Goal: Task Accomplishment & Management: Use online tool/utility

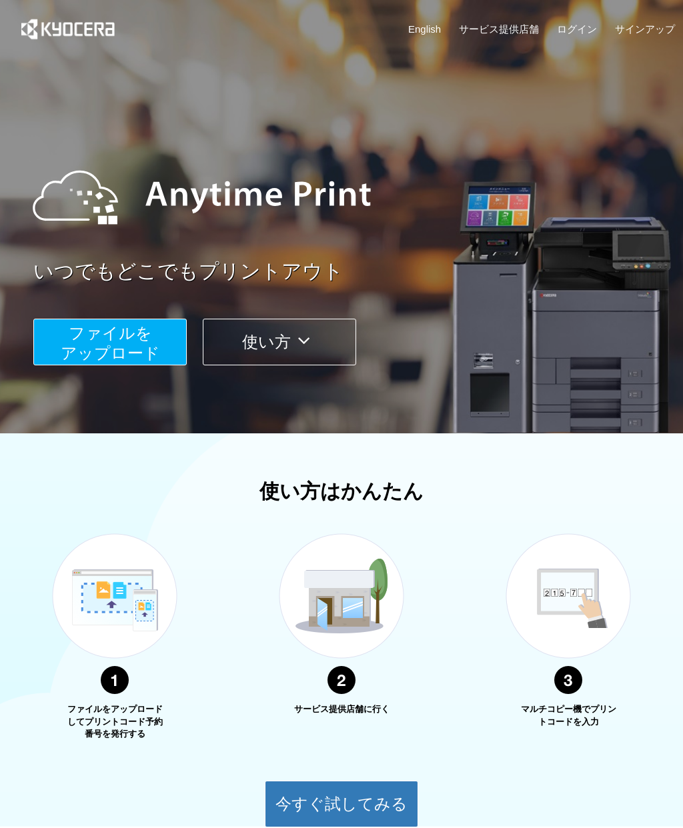
click at [122, 333] on span "ファイルを ​​アップロード" at bounding box center [110, 343] width 99 height 38
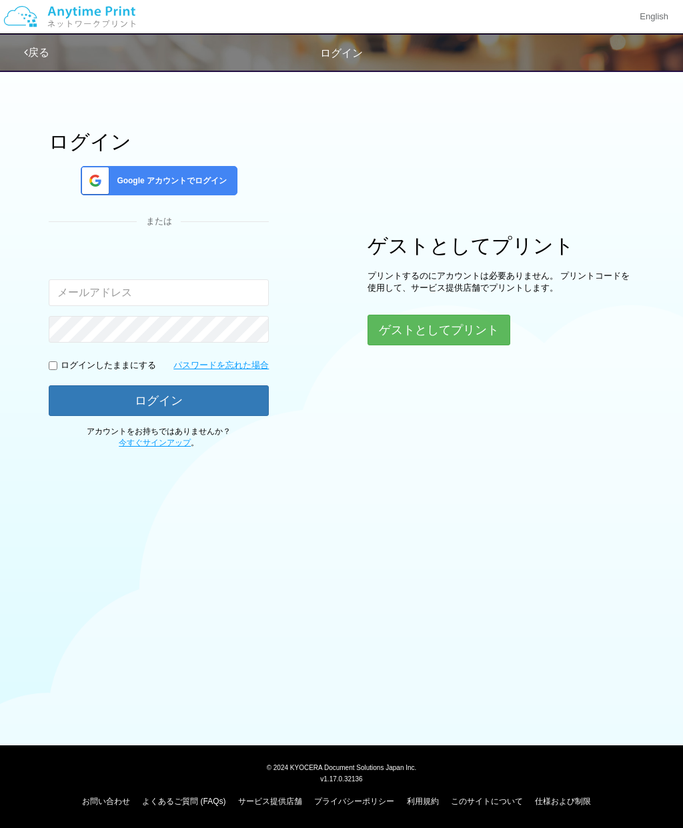
click at [470, 325] on button "ゲストとしてプリント" at bounding box center [439, 330] width 143 height 31
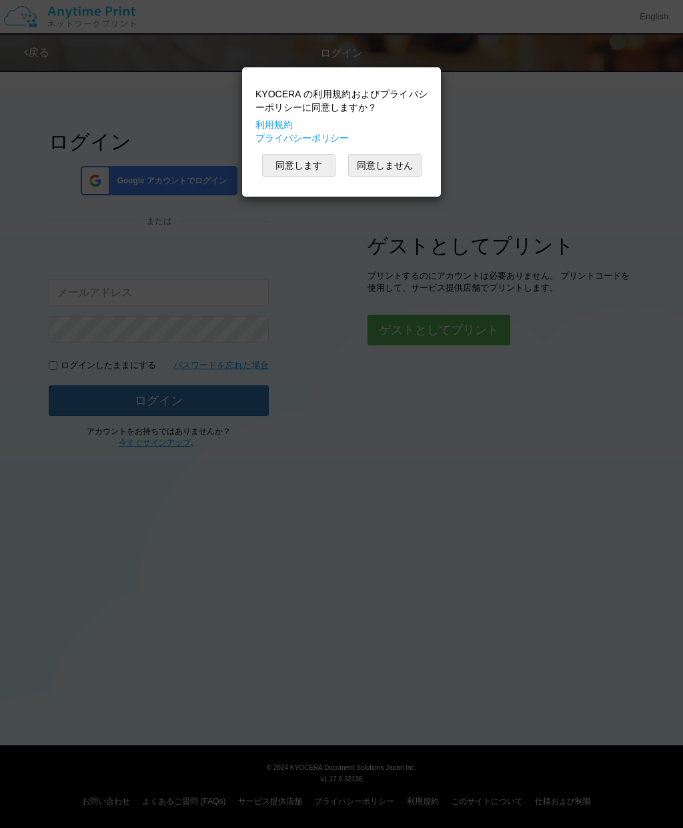
click at [312, 163] on button "同意します" at bounding box center [298, 165] width 73 height 23
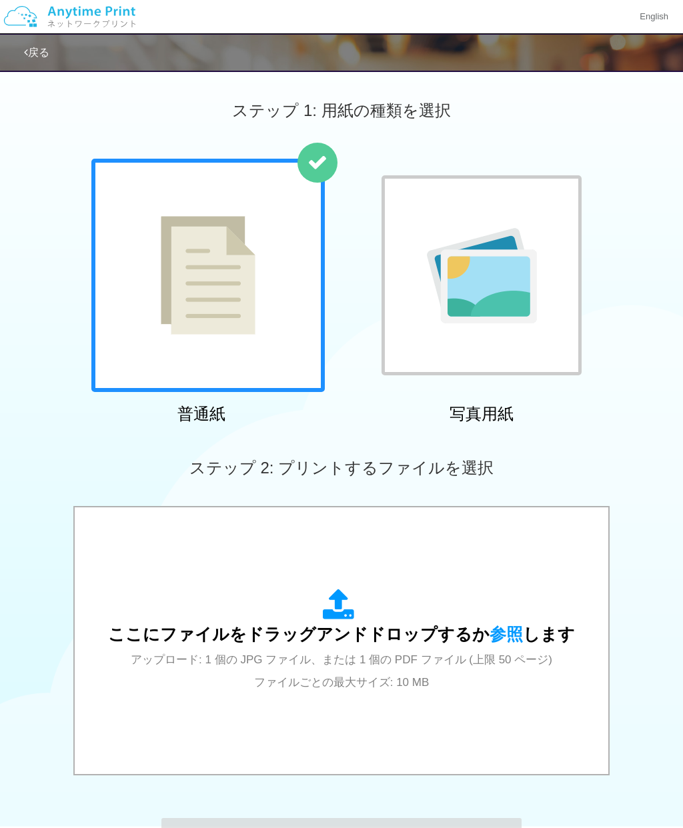
click at [207, 290] on img at bounding box center [208, 275] width 95 height 119
click at [346, 635] on span "ここにファイルをドラッグアンドドロップするか 参照 します" at bounding box center [341, 634] width 467 height 19
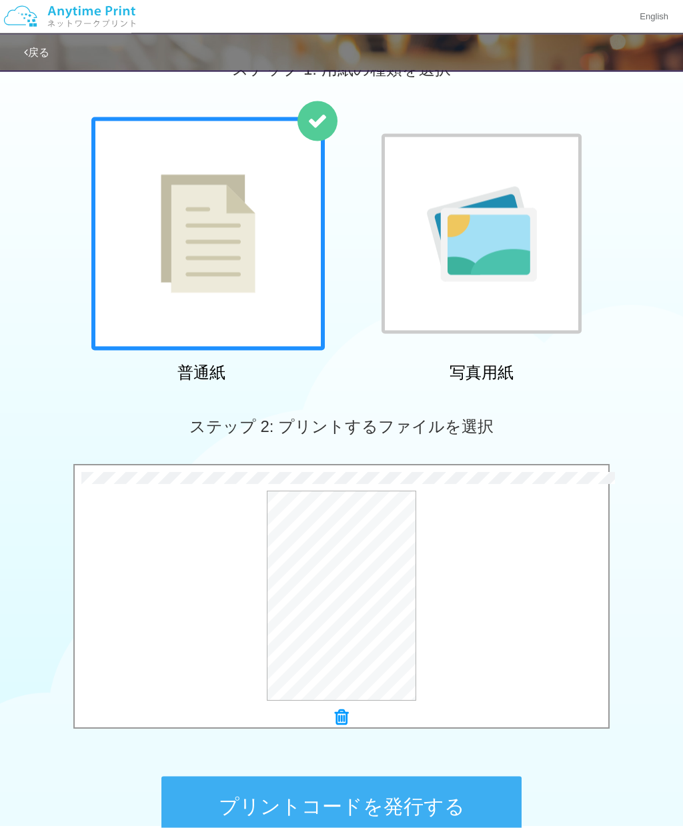
scroll to position [132, 0]
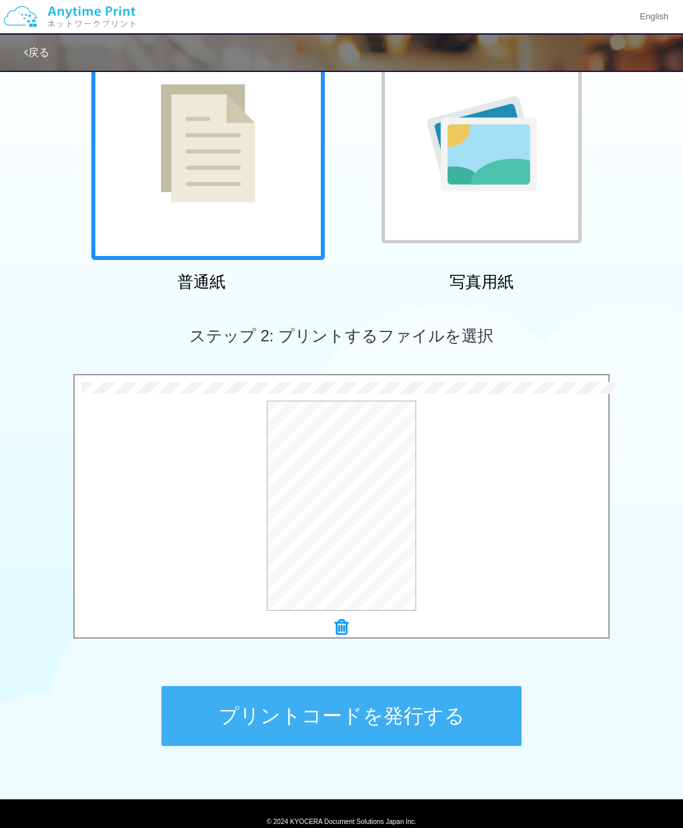
click at [394, 716] on button "プリントコードを発行する" at bounding box center [341, 716] width 360 height 60
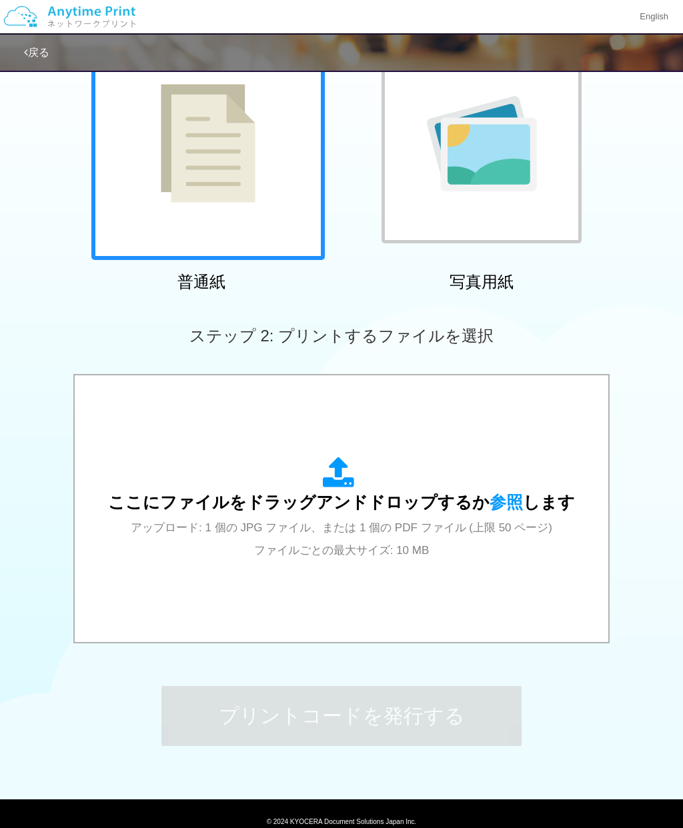
scroll to position [0, 0]
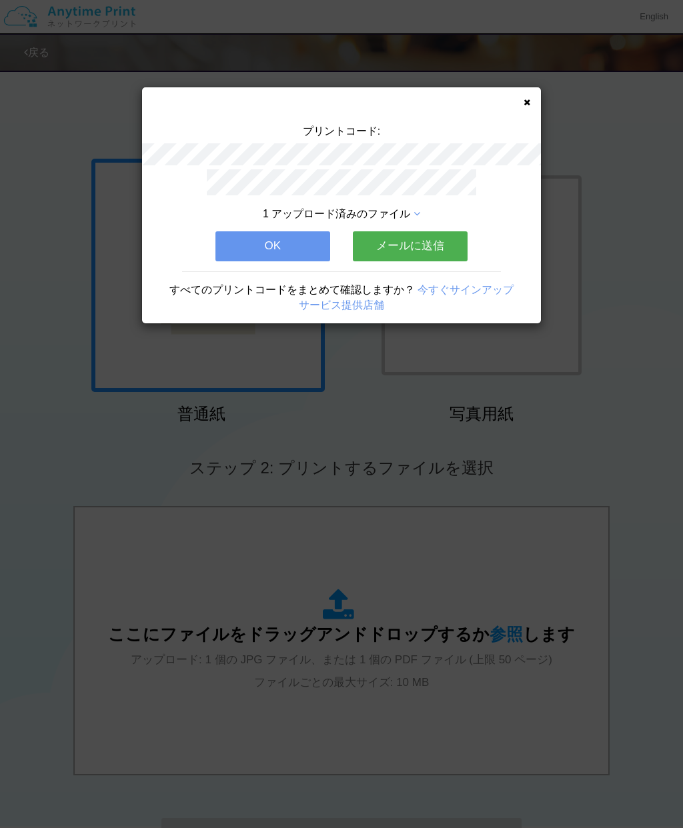
click at [294, 245] on button "OK" at bounding box center [272, 245] width 115 height 29
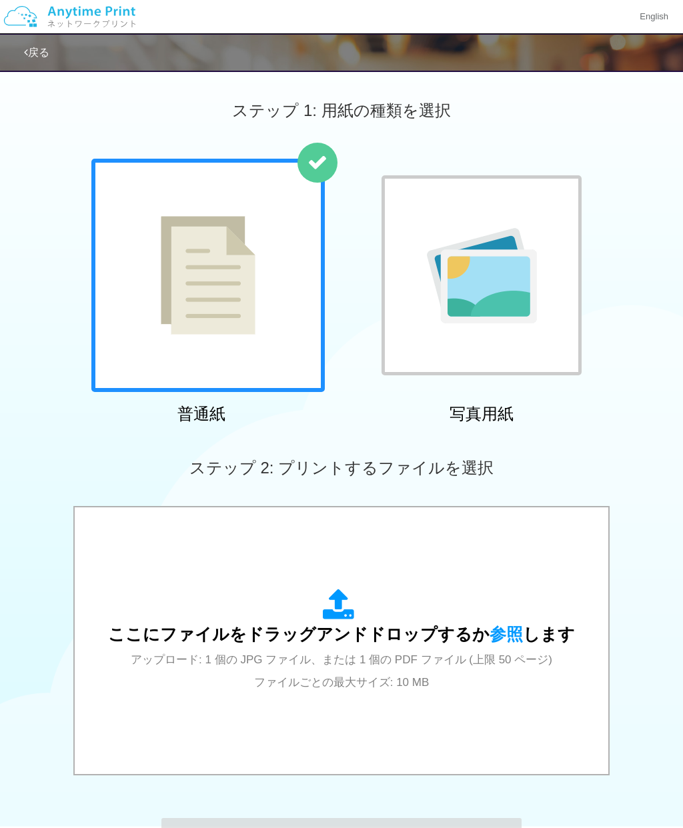
scroll to position [53, 0]
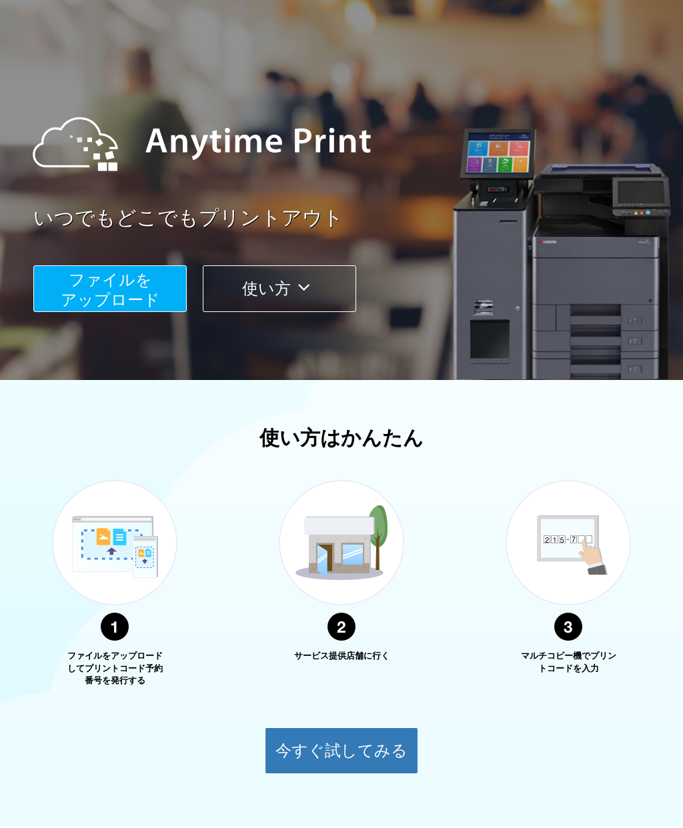
click at [319, 277] on button "使い方" at bounding box center [279, 288] width 153 height 47
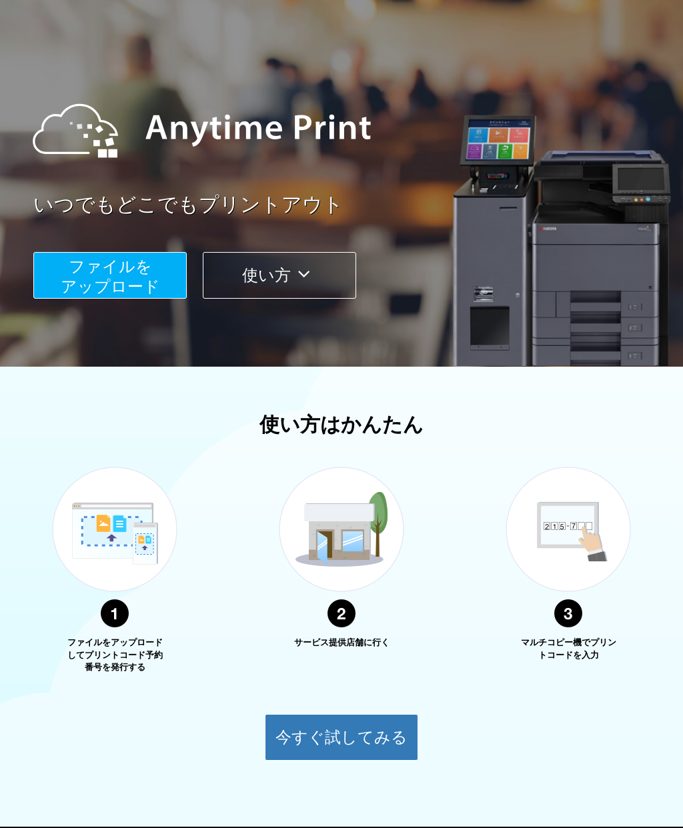
scroll to position [147, 0]
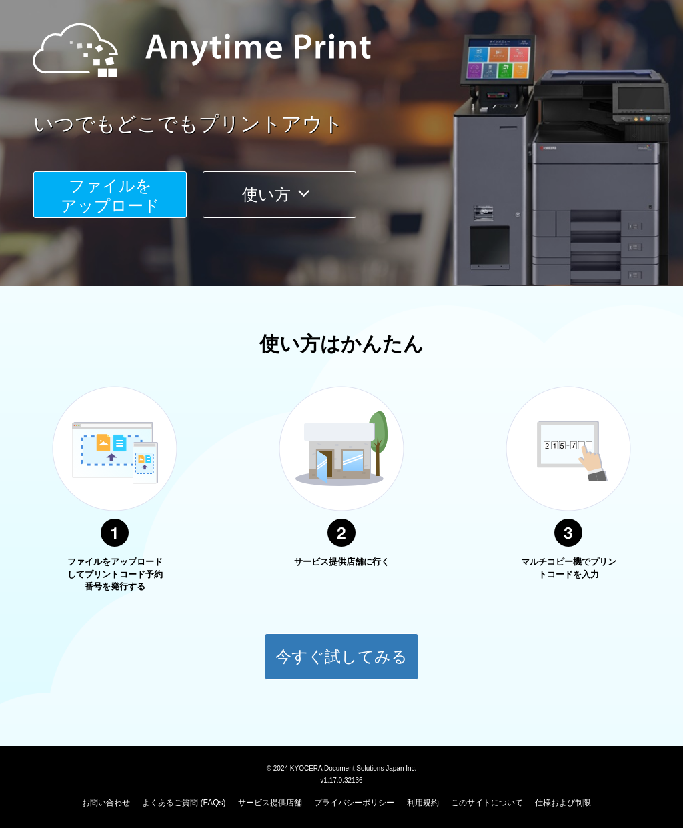
click at [375, 653] on button "今すぐ試してみる" at bounding box center [341, 657] width 153 height 47
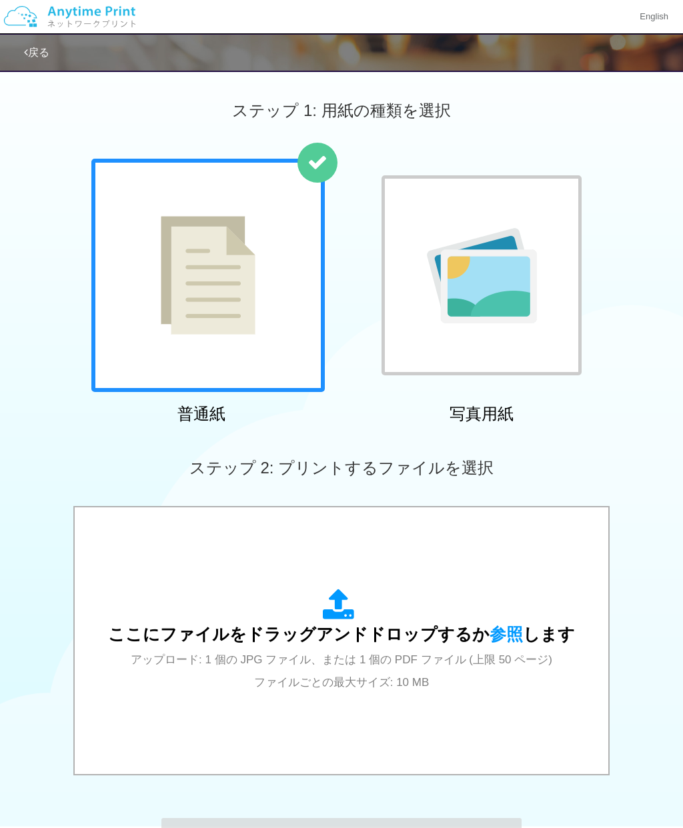
click at [45, 47] on link "戻る" at bounding box center [36, 52] width 25 height 11
